Goal: Entertainment & Leisure: Browse casually

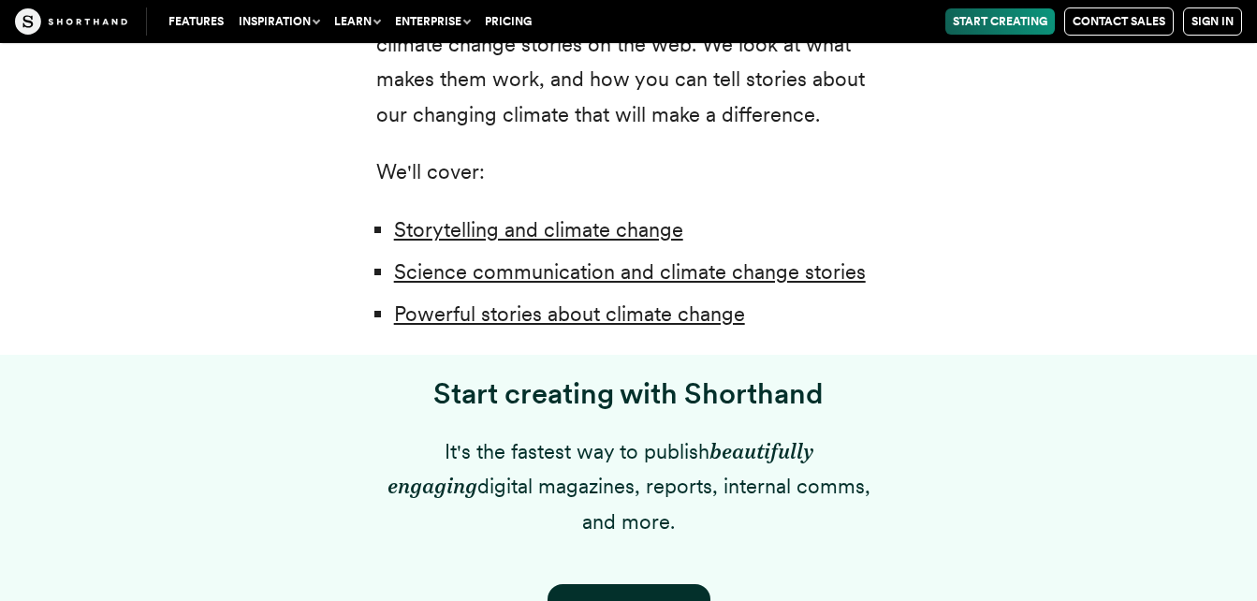
scroll to position [1464, 0]
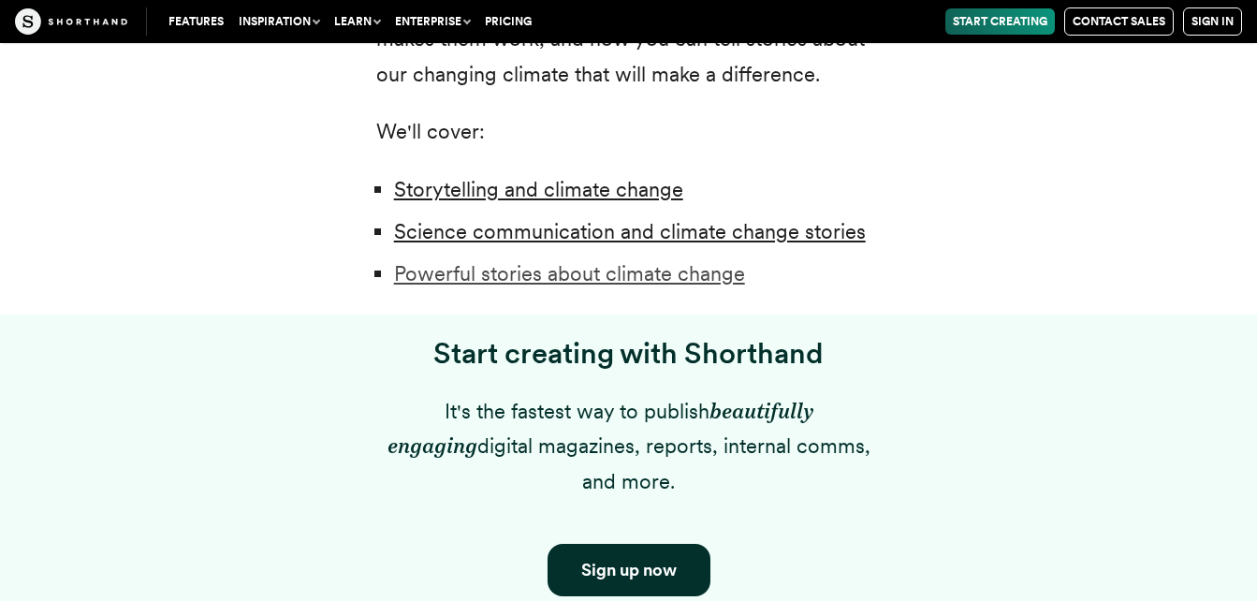
click at [620, 275] on link "Powerful stories about climate change" at bounding box center [569, 273] width 351 height 24
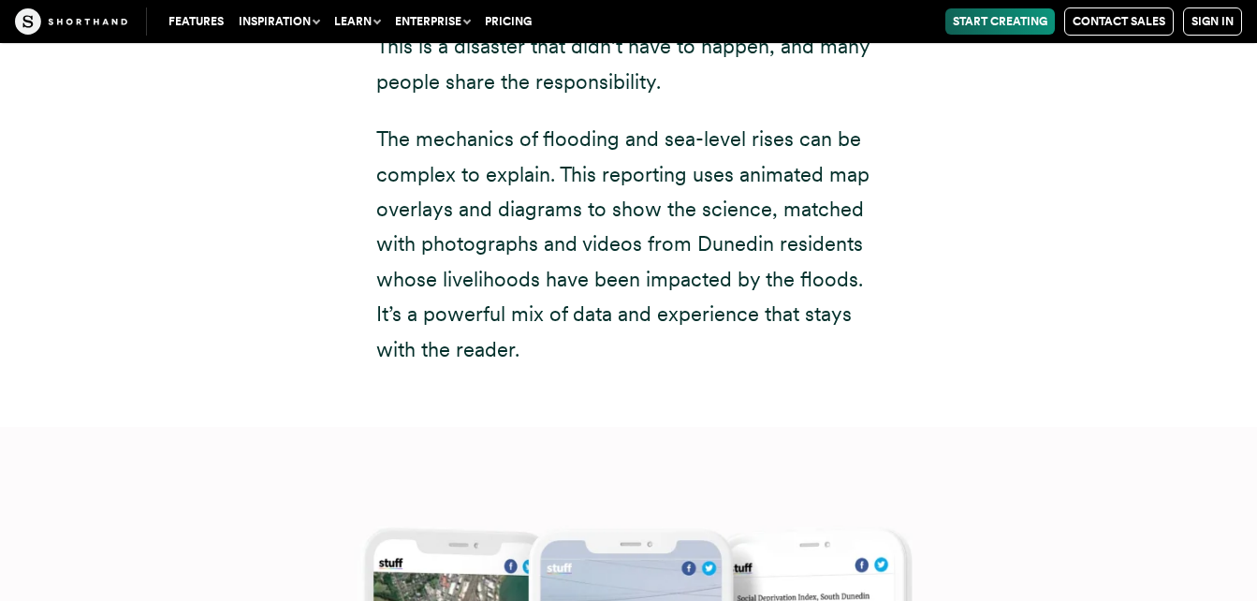
scroll to position [7437, 0]
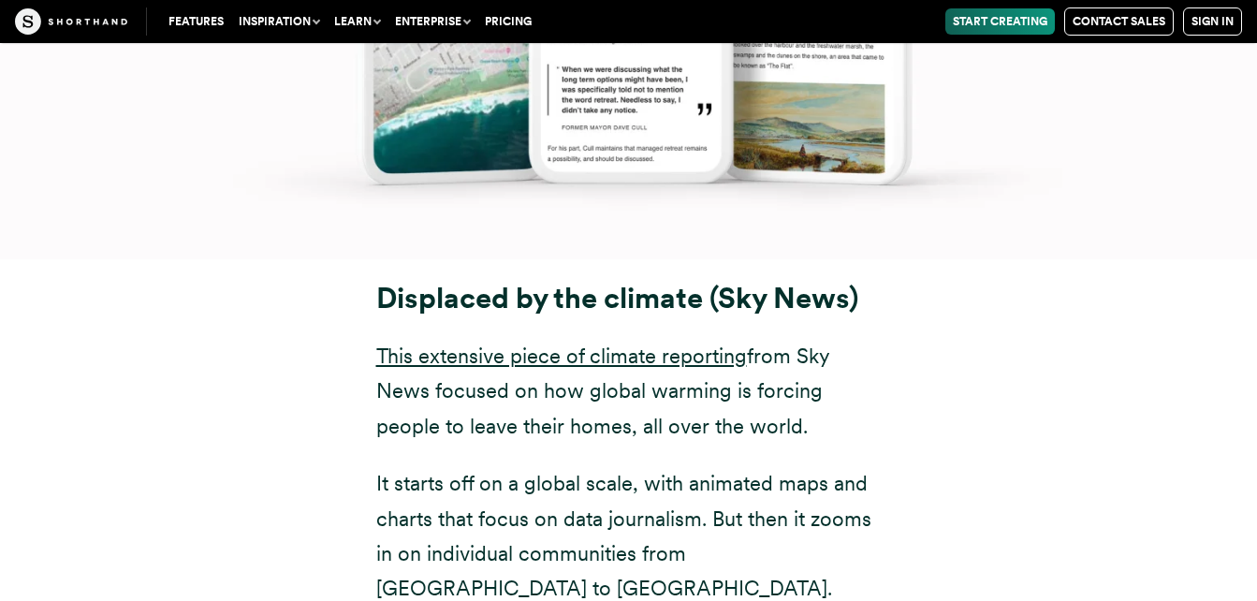
scroll to position [8833, 0]
